Goal: Information Seeking & Learning: Learn about a topic

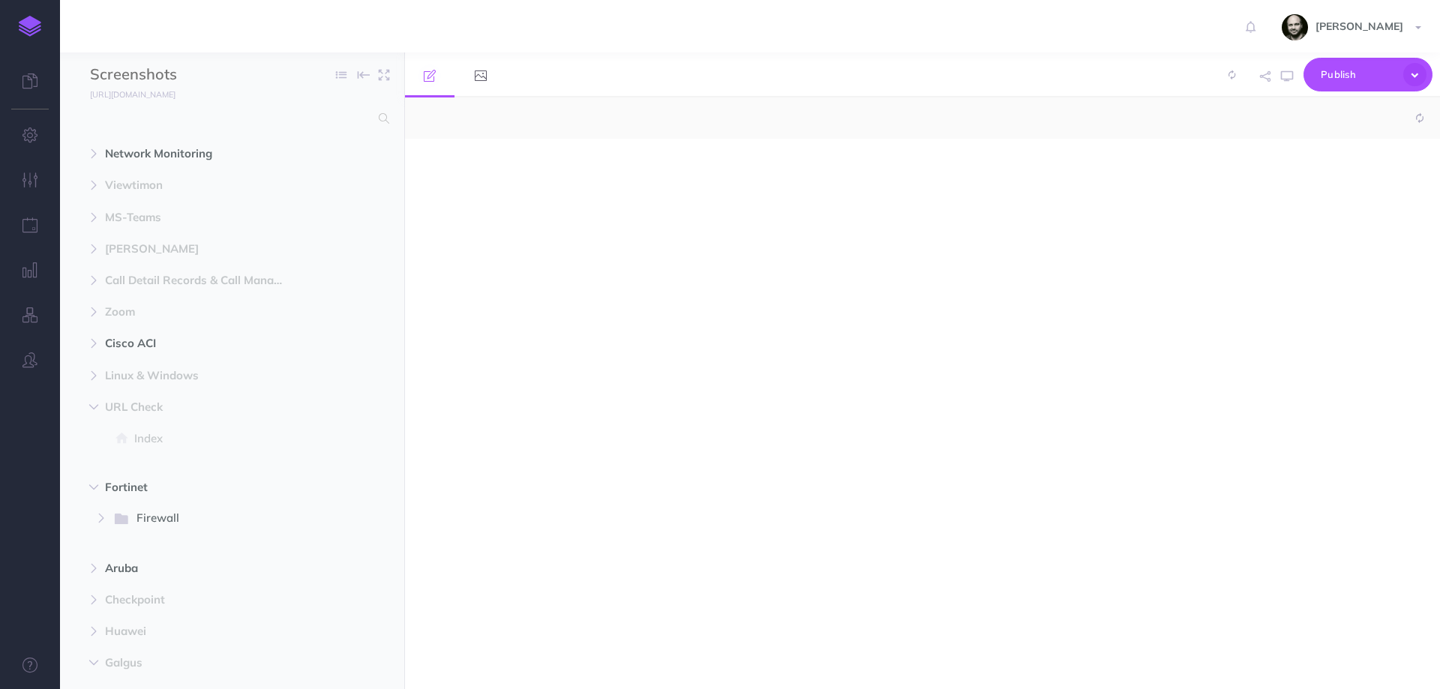
select select "null"
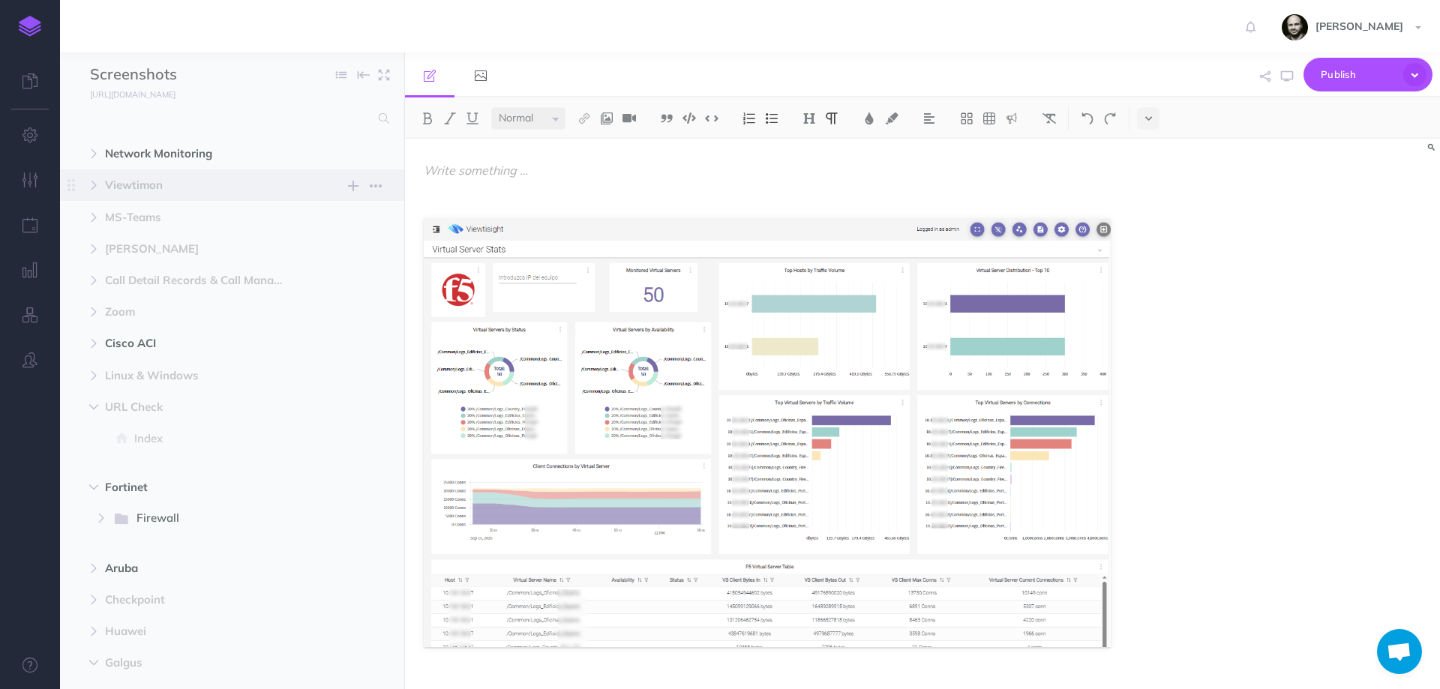
click at [122, 184] on span "Viewtimon" at bounding box center [200, 185] width 190 height 18
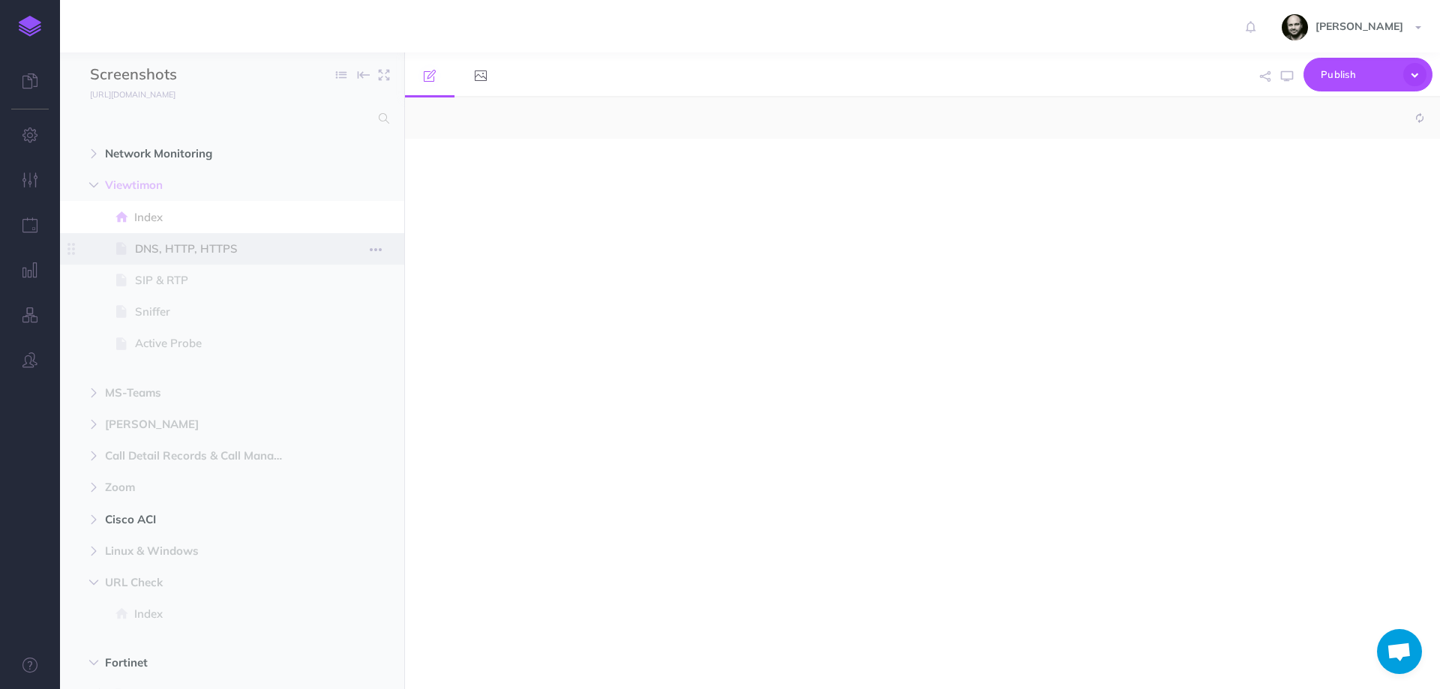
select select "null"
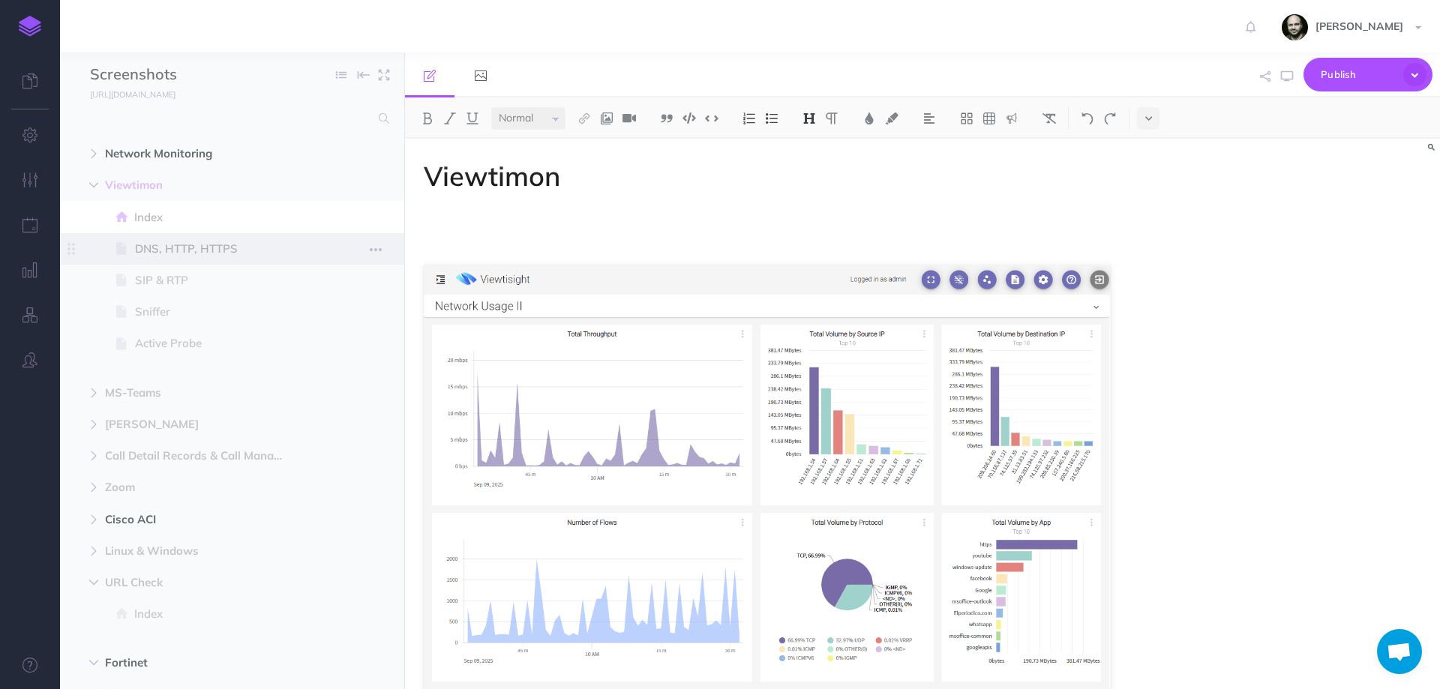
click at [151, 251] on span "DNS, HTTP, HTTPS" at bounding box center [224, 249] width 179 height 18
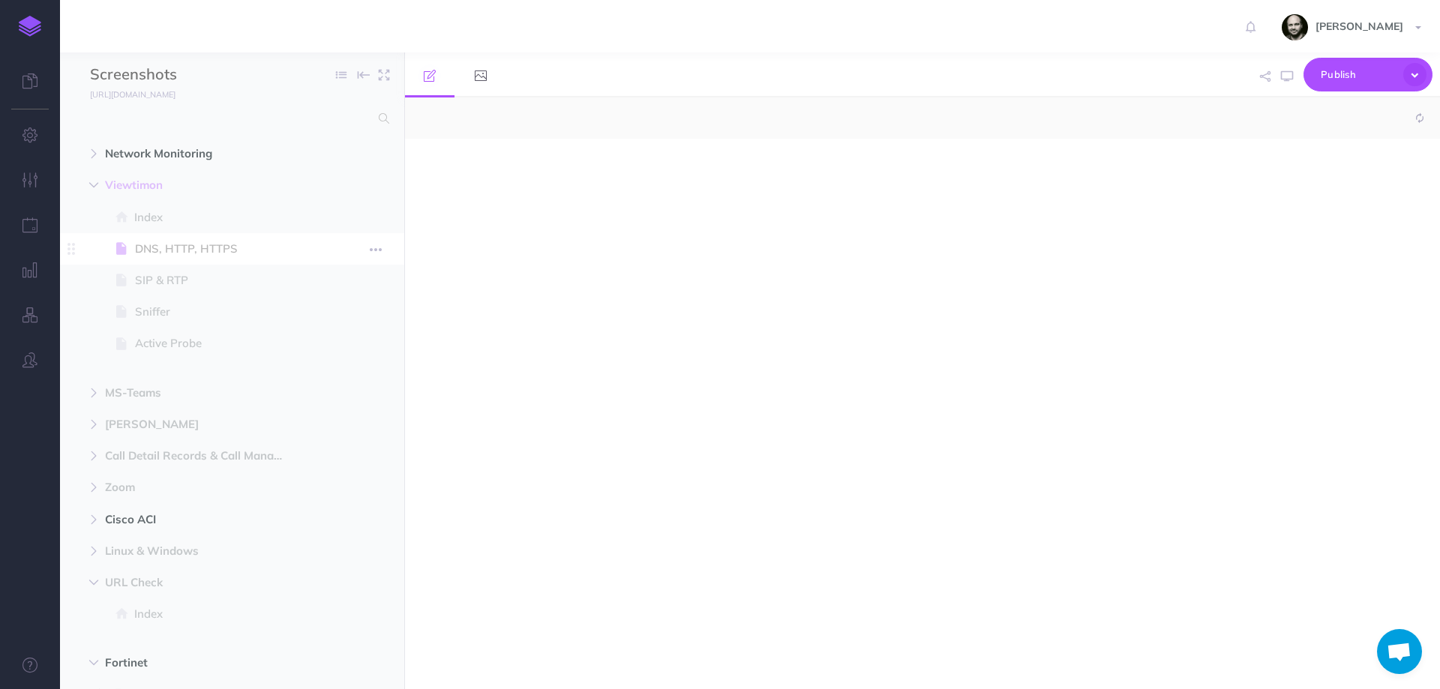
select select "null"
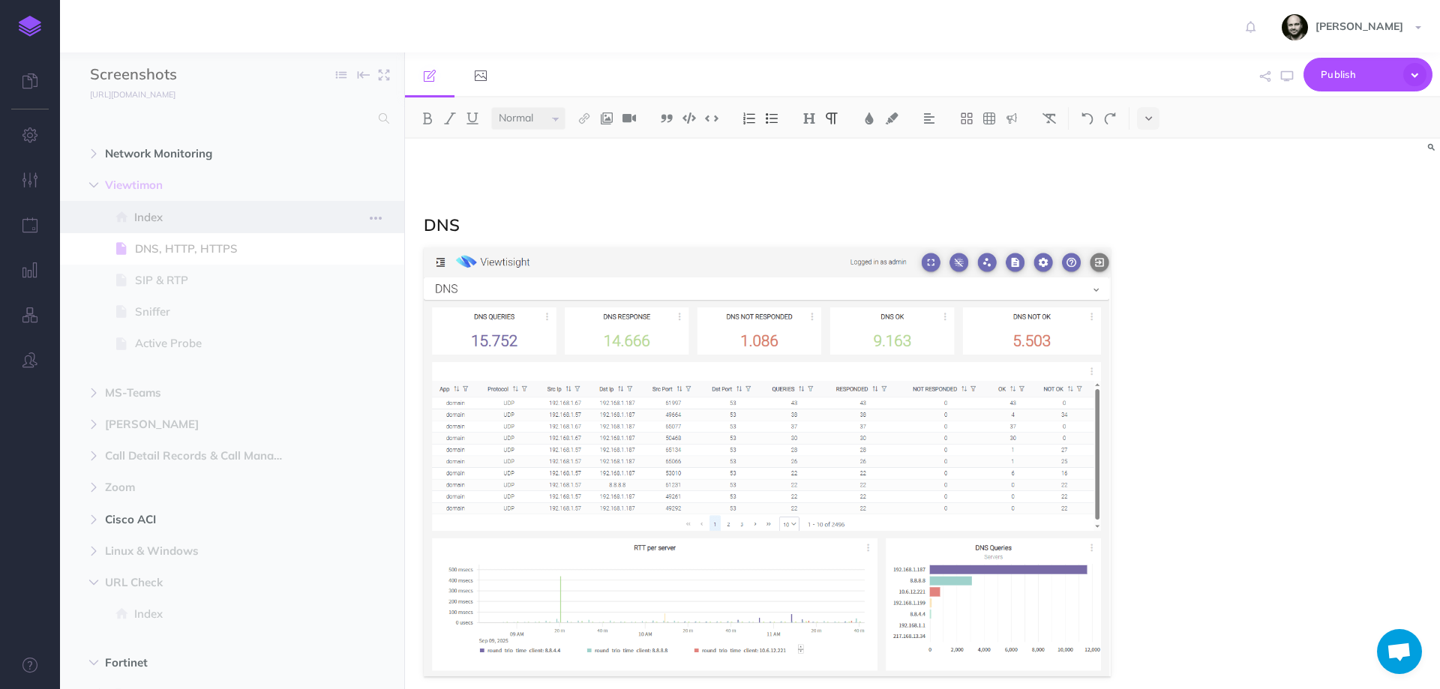
click at [159, 204] on span at bounding box center [232, 216] width 344 height 31
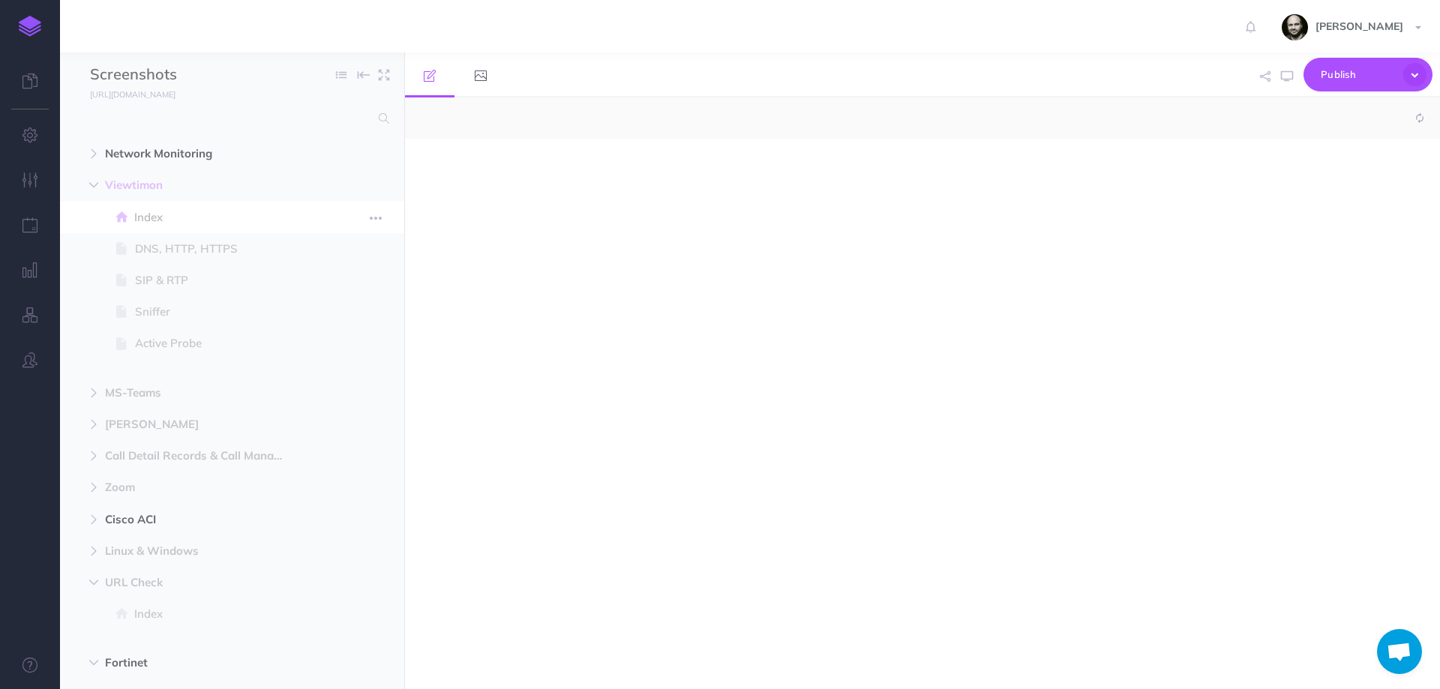
select select "null"
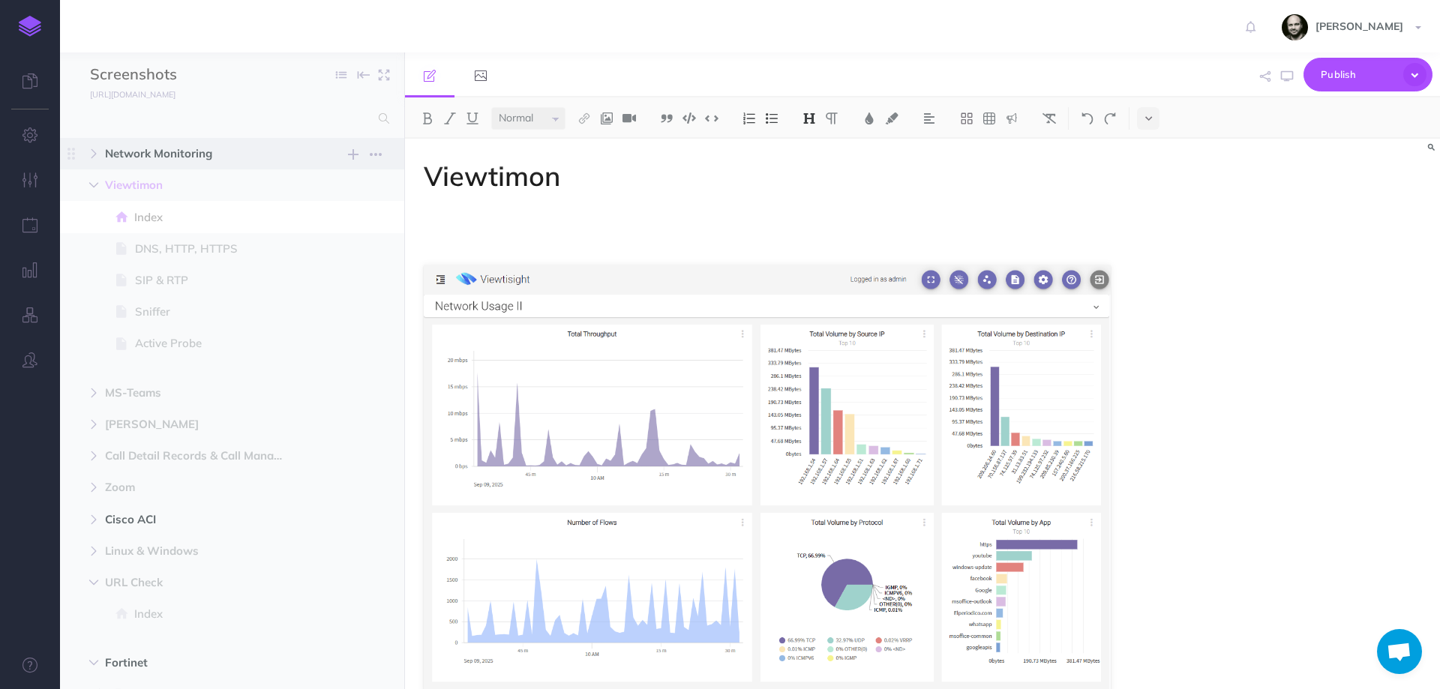
click at [170, 154] on span "Network Monitoring" at bounding box center [200, 154] width 190 height 18
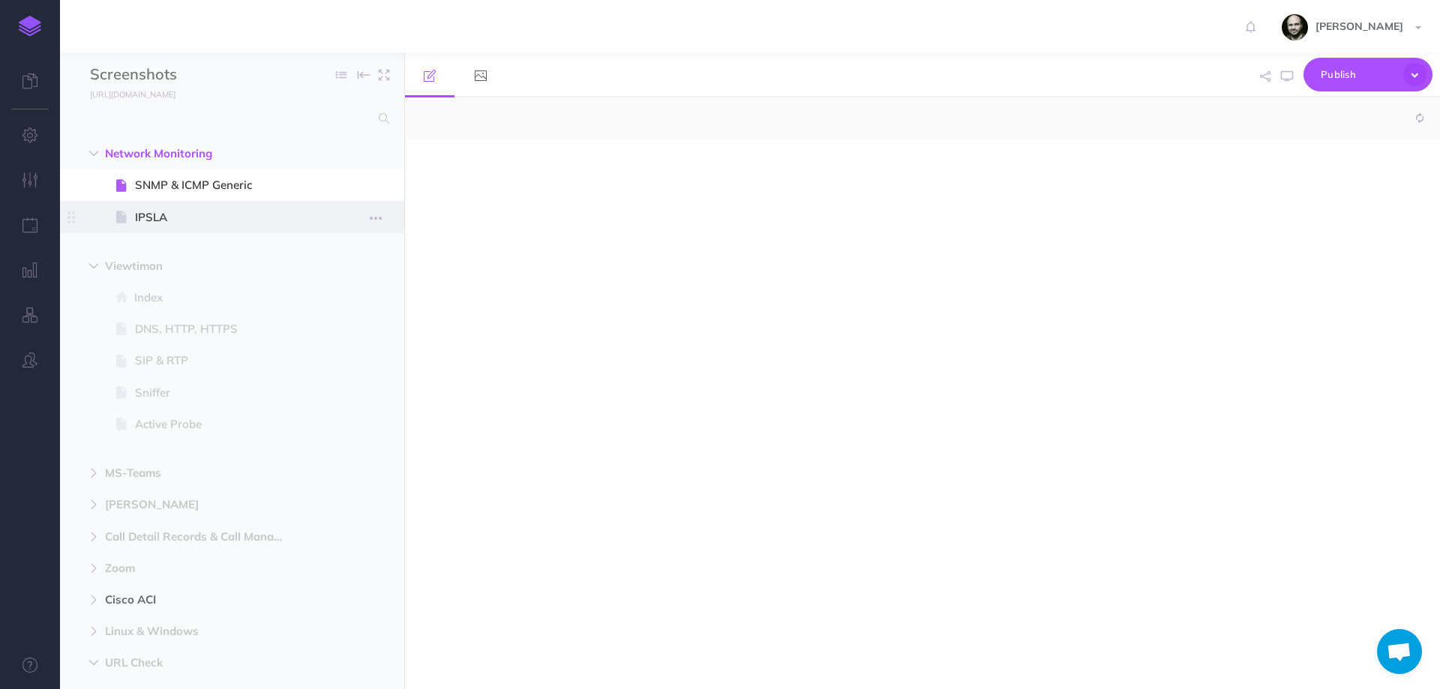
select select "null"
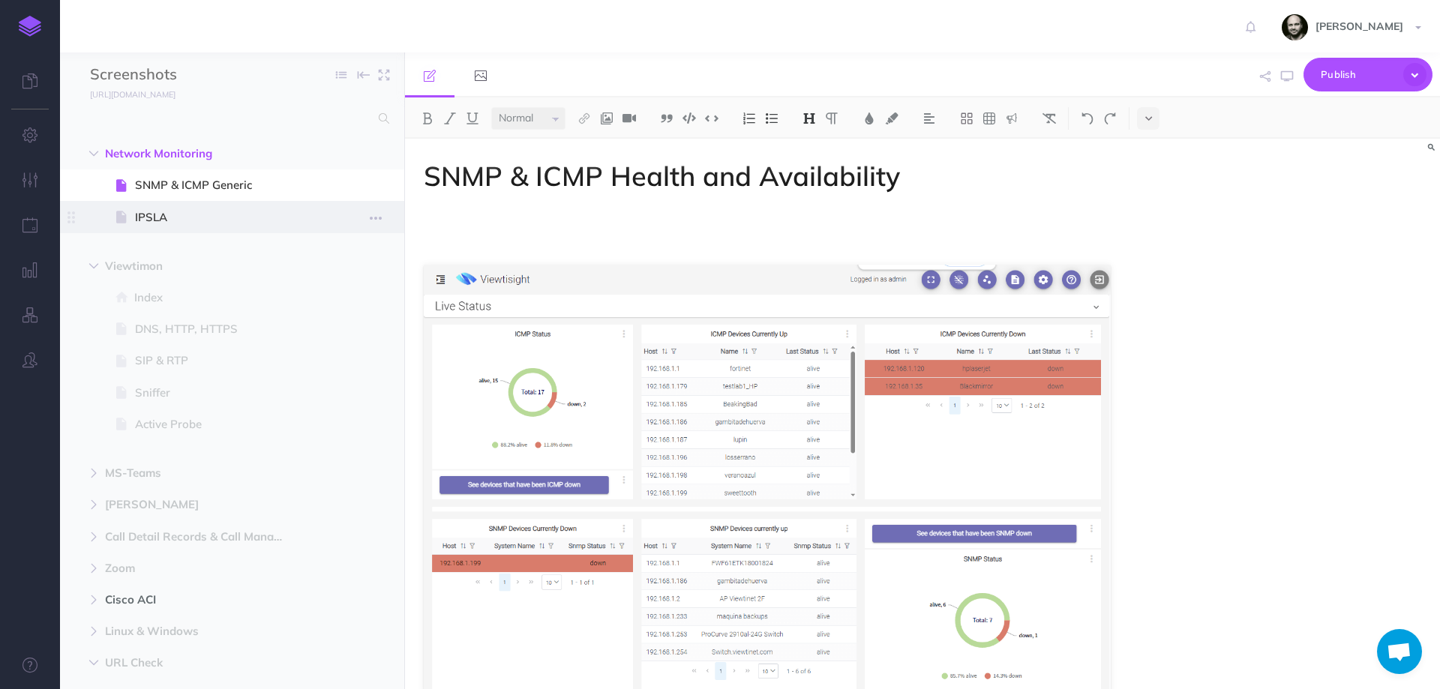
click at [202, 221] on span "IPSLA" at bounding box center [224, 217] width 179 height 18
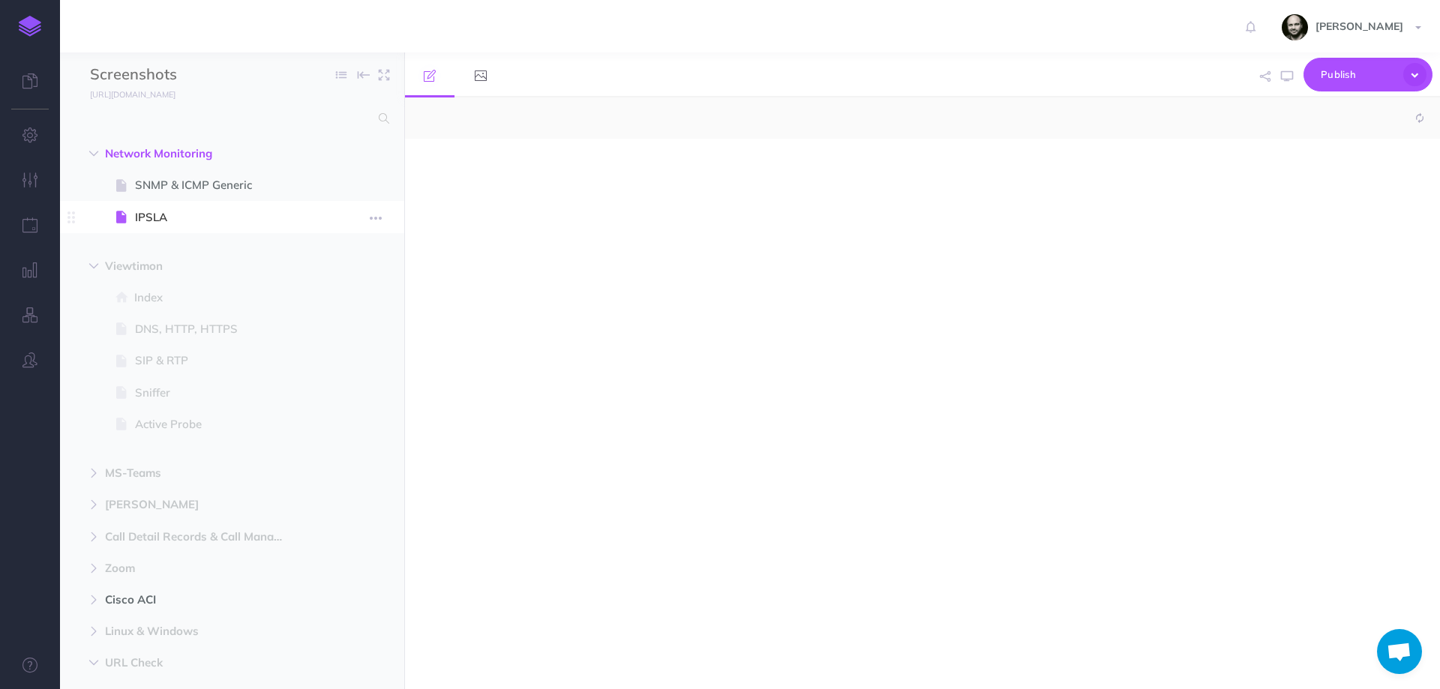
select select "null"
click at [617, 185] on div at bounding box center [767, 406] width 724 height 535
click at [313, 179] on span "SNMP & ICMP Generic" at bounding box center [224, 185] width 179 height 18
select select "null"
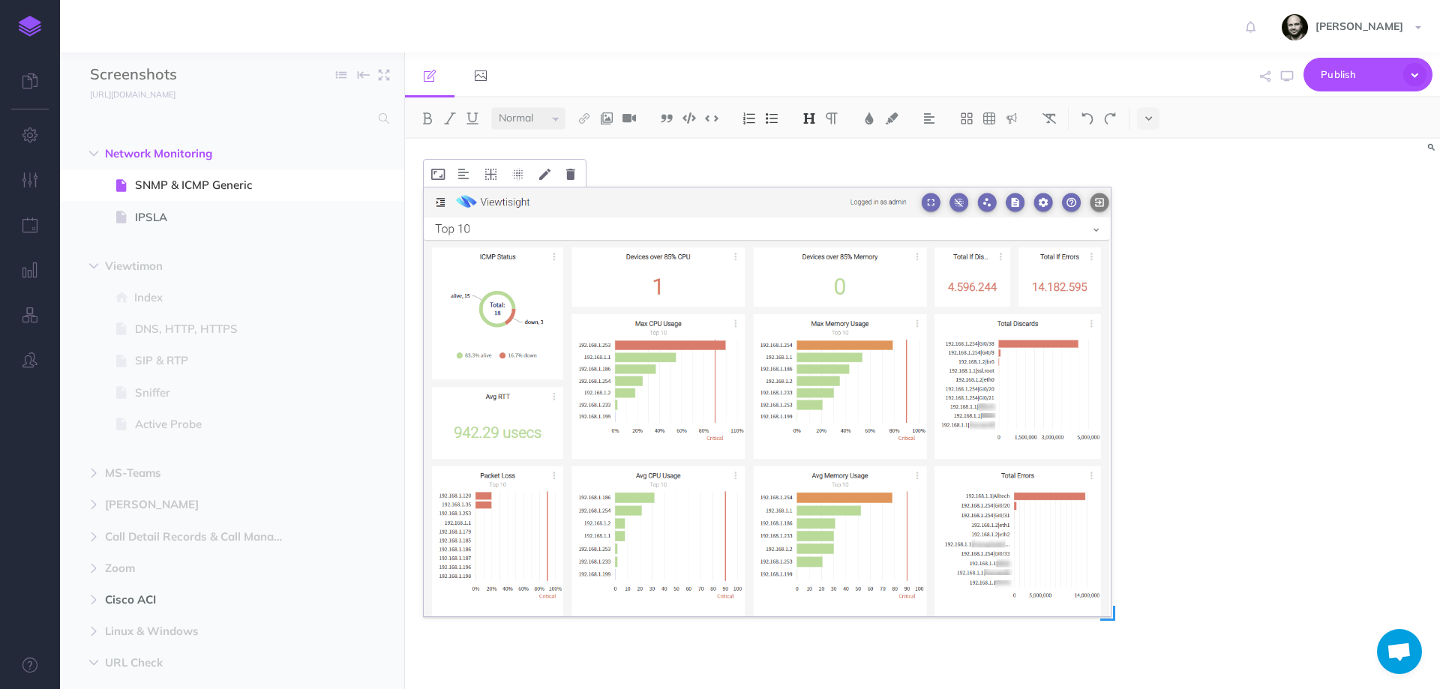
scroll to position [2586, 0]
